Goal: Information Seeking & Learning: Find specific fact

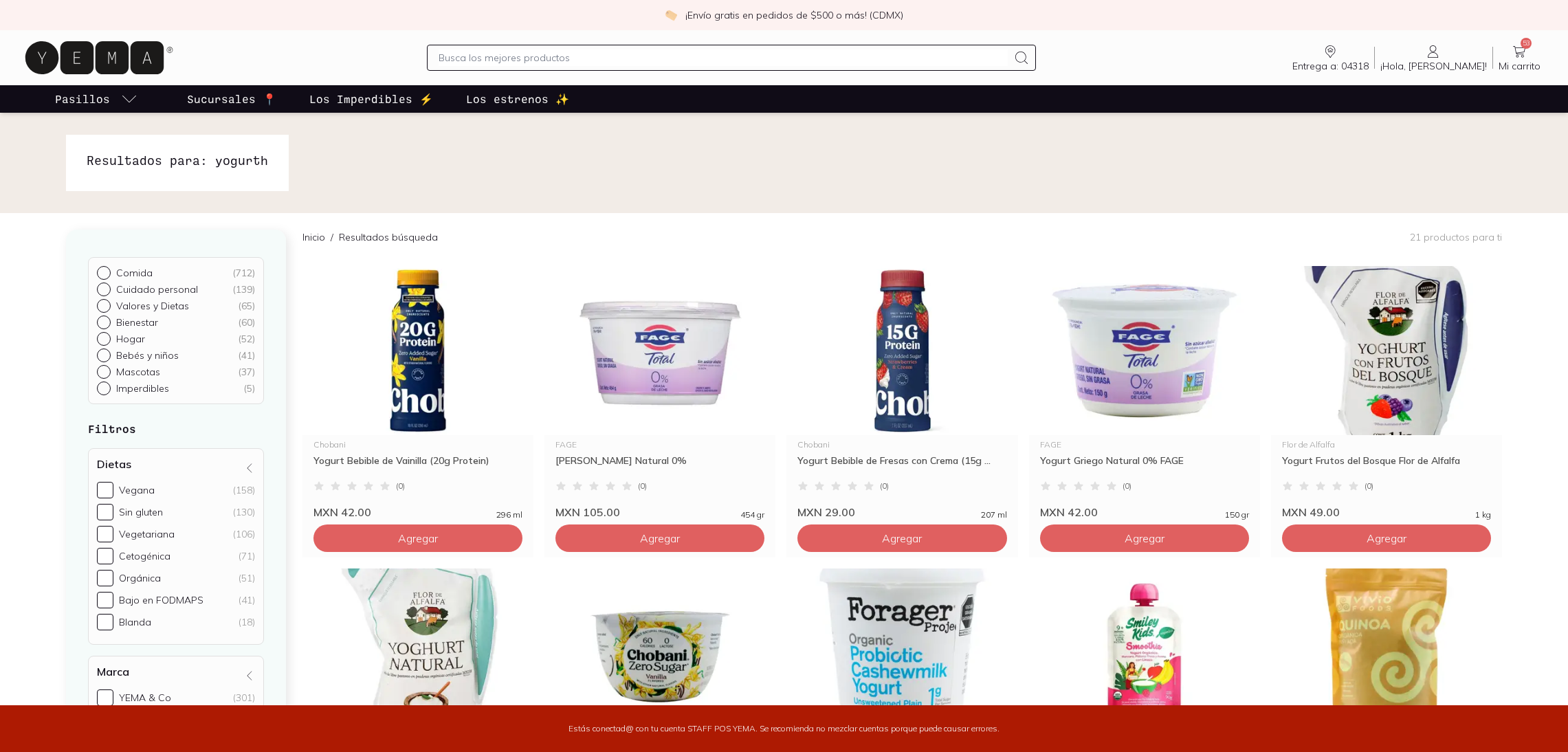
click at [564, 50] on input "text" at bounding box center [723, 58] width 570 height 17
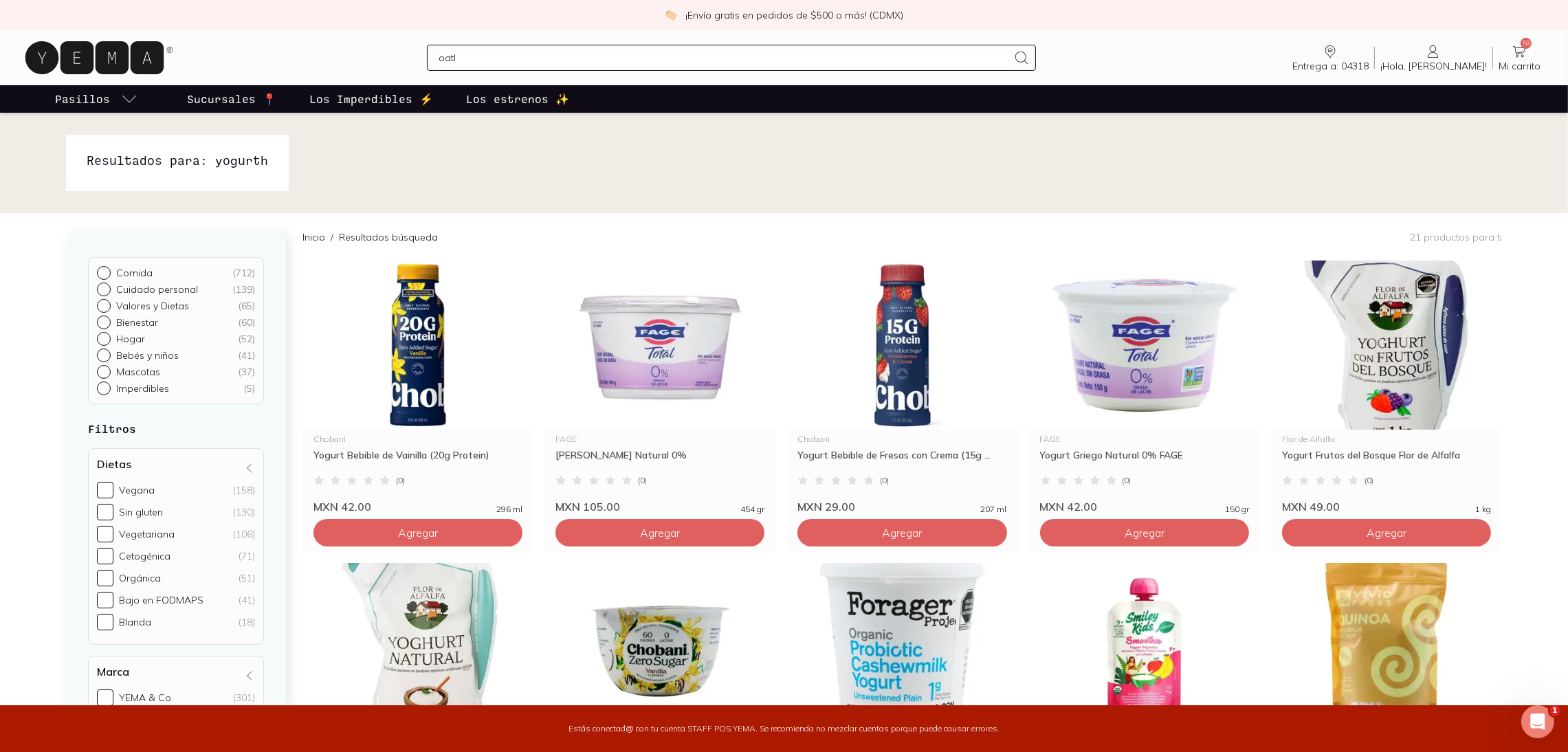
type input "oatly"
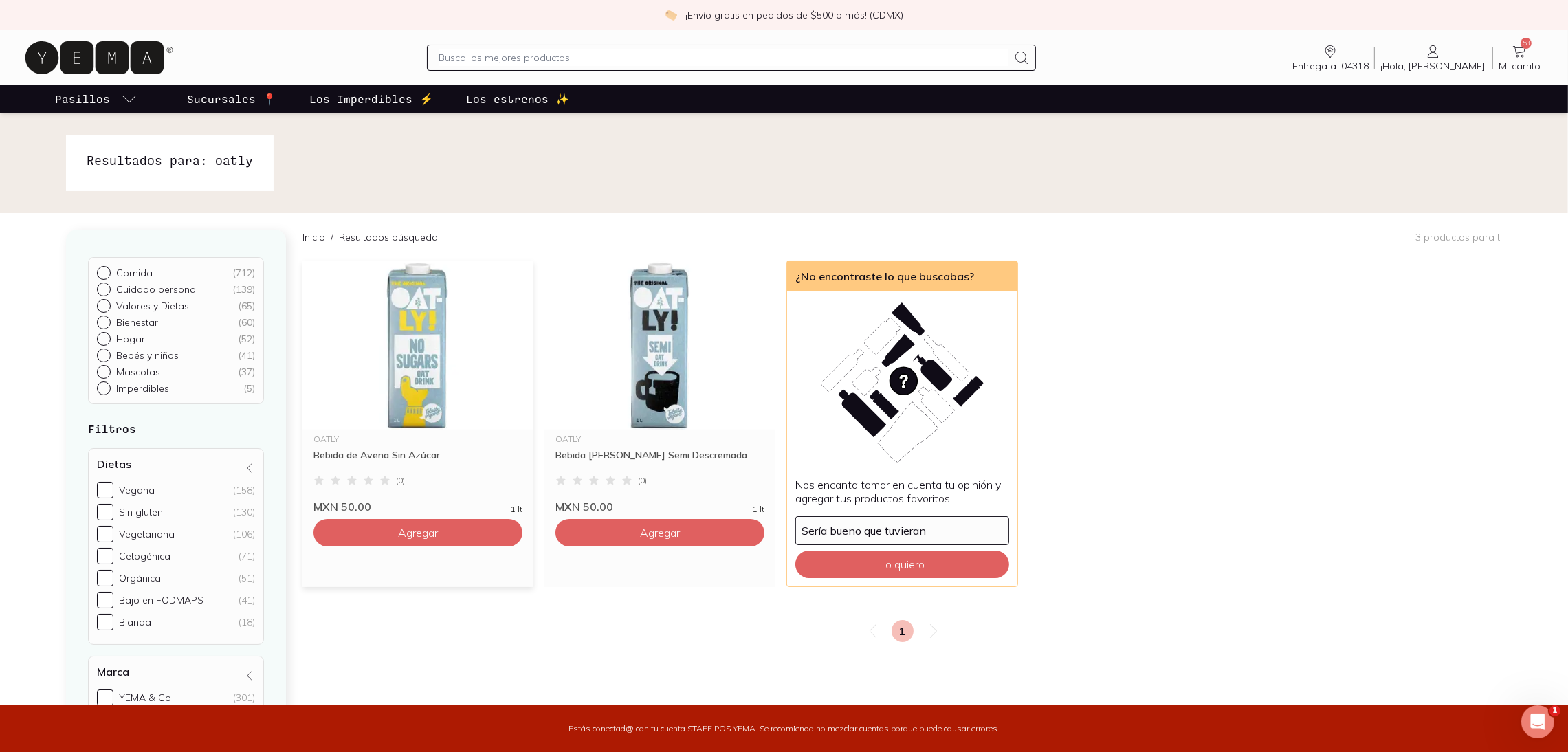
click at [411, 401] on img at bounding box center [417, 345] width 231 height 169
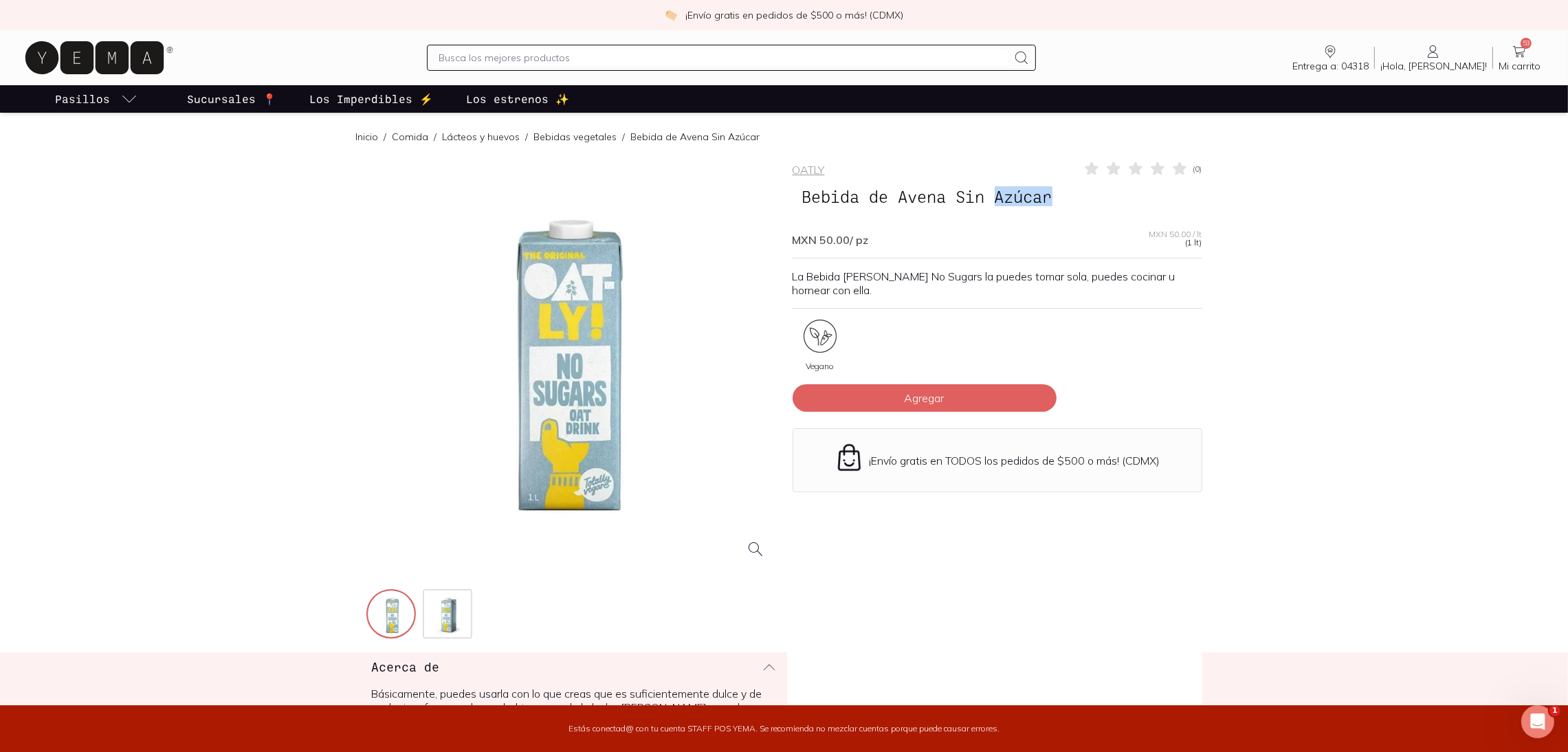
drag, startPoint x: 1098, startPoint y: 201, endPoint x: 995, endPoint y: 202, distance: 103.0
click at [995, 202] on h1 "Bebida de Avena Sin Azúcar" at bounding box center [997, 197] width 410 height 29
click at [881, 200] on span "Bebida de Avena Sin Azúcar" at bounding box center [927, 197] width 269 height 26
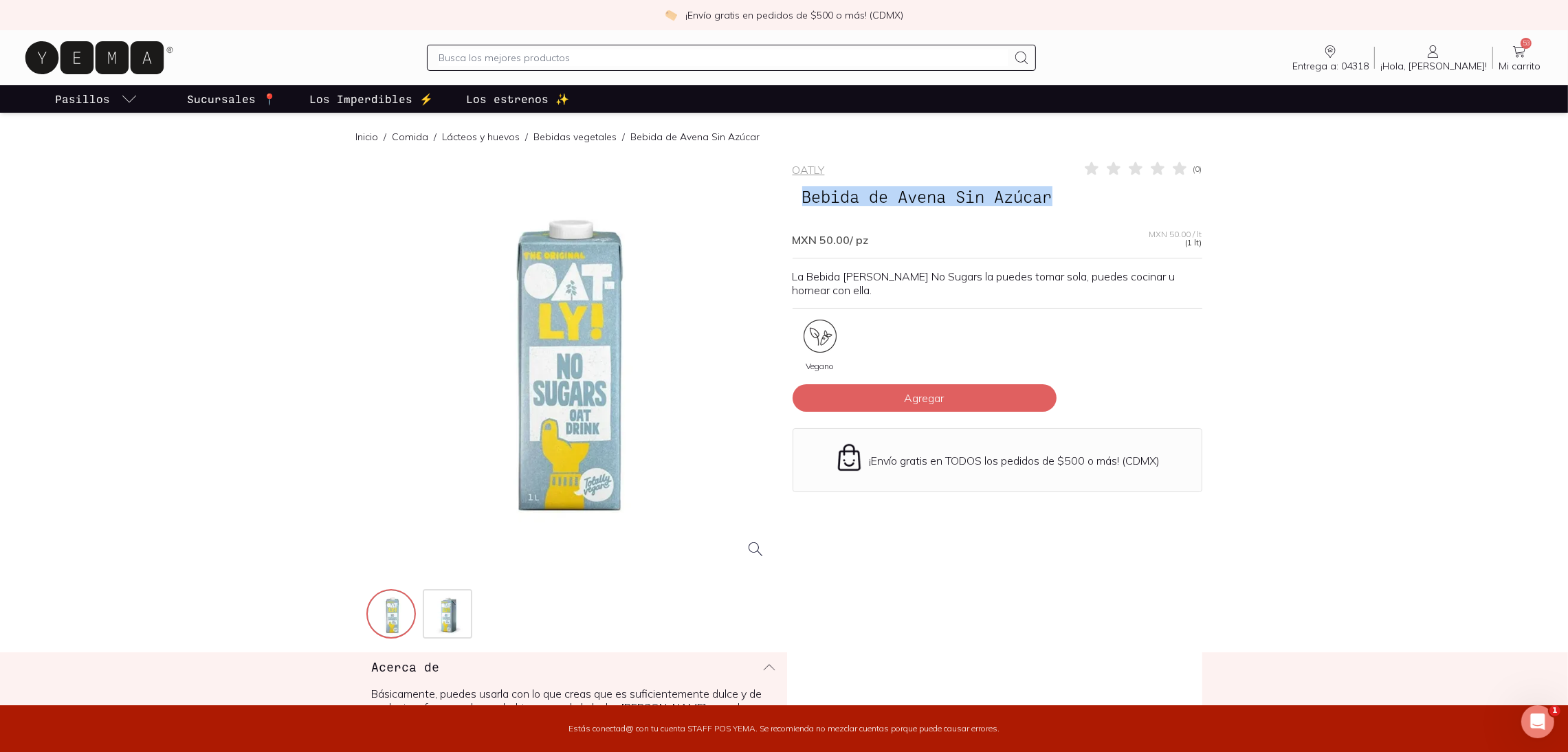
click at [881, 200] on span "Bebida de Avena Sin Azúcar" at bounding box center [927, 197] width 269 height 26
copy h1 "Bebida de Avena Sin Azúcar"
